Goal: Transaction & Acquisition: Purchase product/service

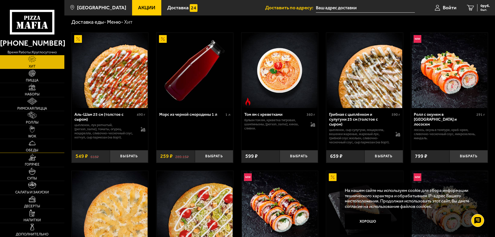
scroll to position [52, 0]
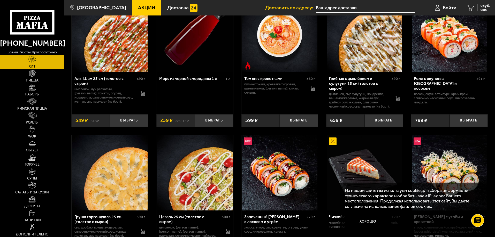
click at [32, 107] on span "Римская пицца" at bounding box center [32, 109] width 30 height 4
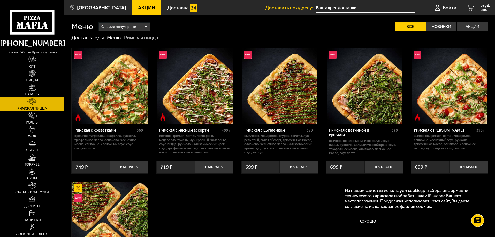
click at [35, 87] on img at bounding box center [32, 87] width 7 height 7
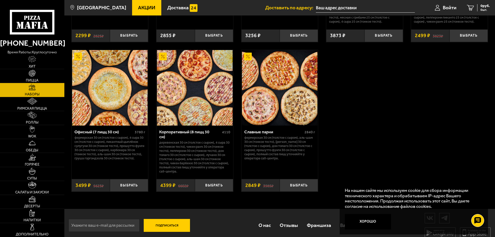
scroll to position [797, 0]
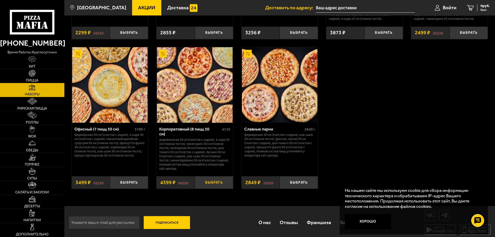
click at [217, 178] on button "Выбрать" at bounding box center [214, 182] width 38 height 13
click at [480, 6] on span "4399 руб." at bounding box center [482, 6] width 16 height 4
